Goal: Information Seeking & Learning: Compare options

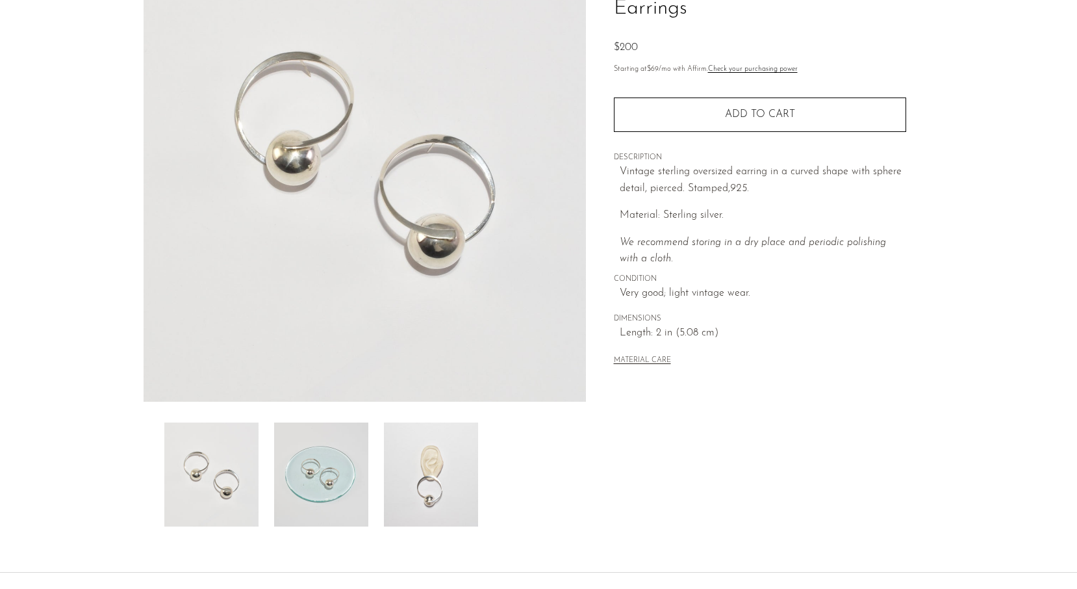
scroll to position [157, 0]
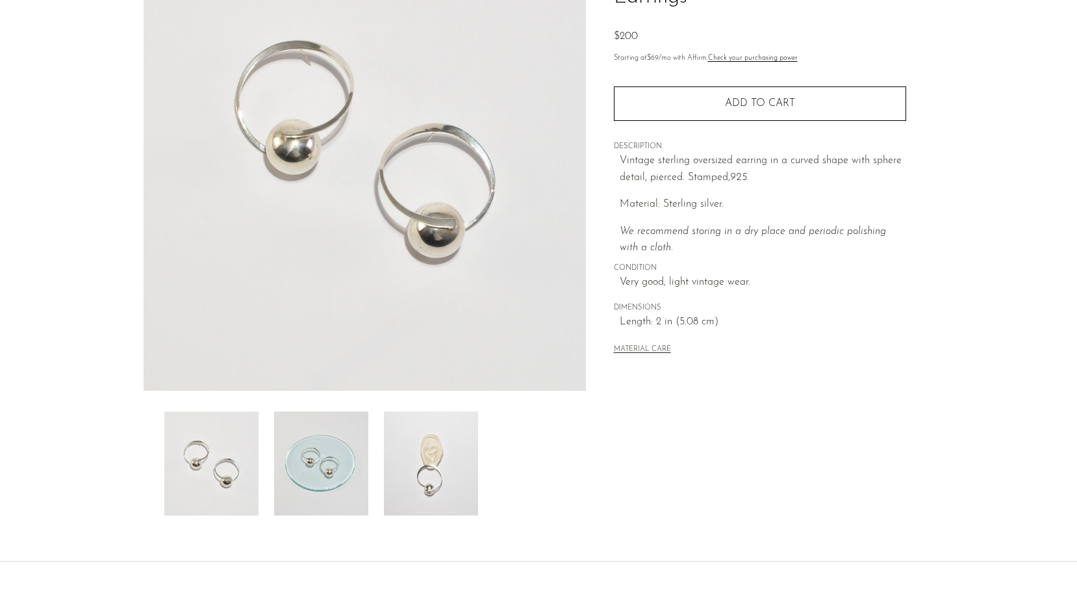
click at [428, 491] on img at bounding box center [431, 463] width 94 height 104
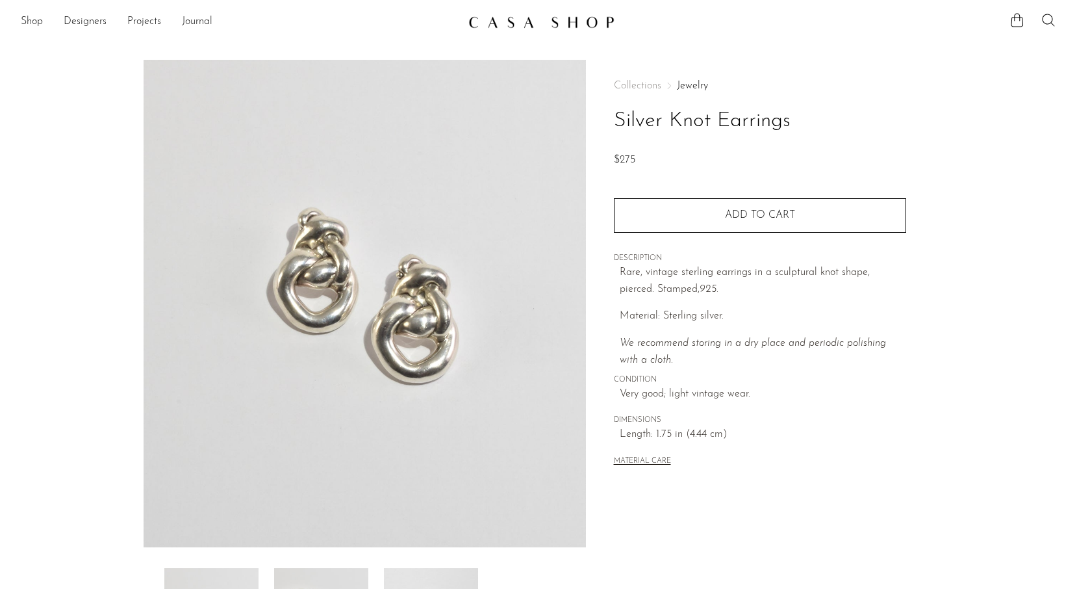
scroll to position [66, 0]
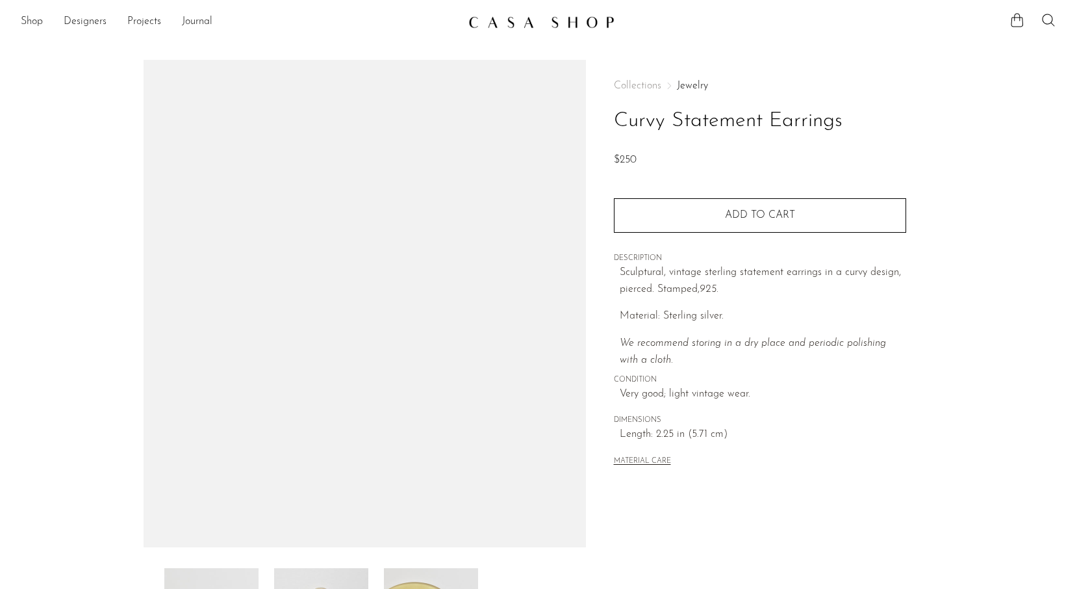
scroll to position [110, 0]
